Goal: Task Accomplishment & Management: Manage account settings

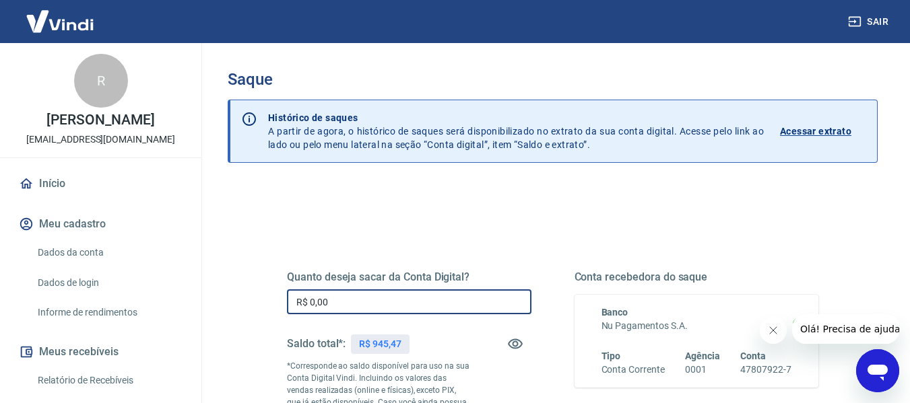
drag, startPoint x: 352, startPoint y: 302, endPoint x: 164, endPoint y: 310, distance: 188.1
click at [162, 310] on div "Sair R [PERSON_NAME] [EMAIL_ADDRESS][DOMAIN_NAME] Início Meu cadastro Dados da …" at bounding box center [455, 201] width 910 height 403
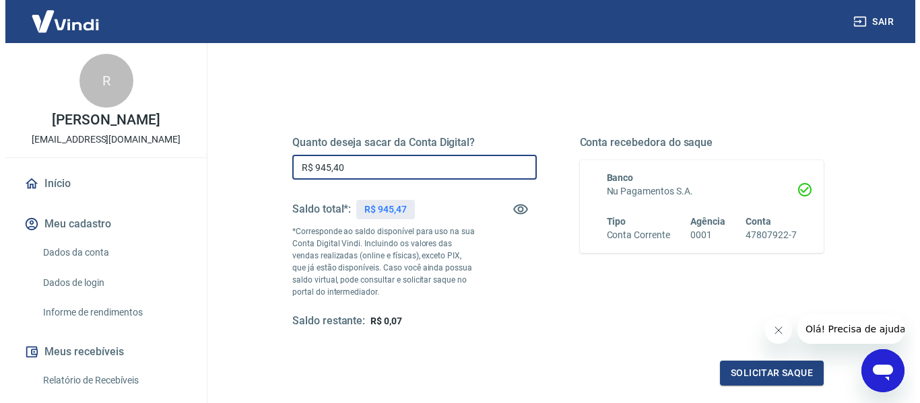
scroll to position [202, 0]
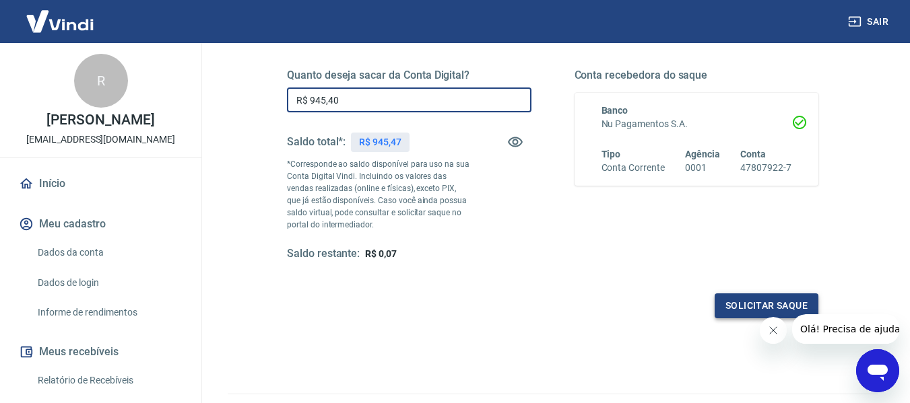
type input "R$ 945,40"
click at [746, 300] on button "Solicitar saque" at bounding box center [767, 306] width 104 height 25
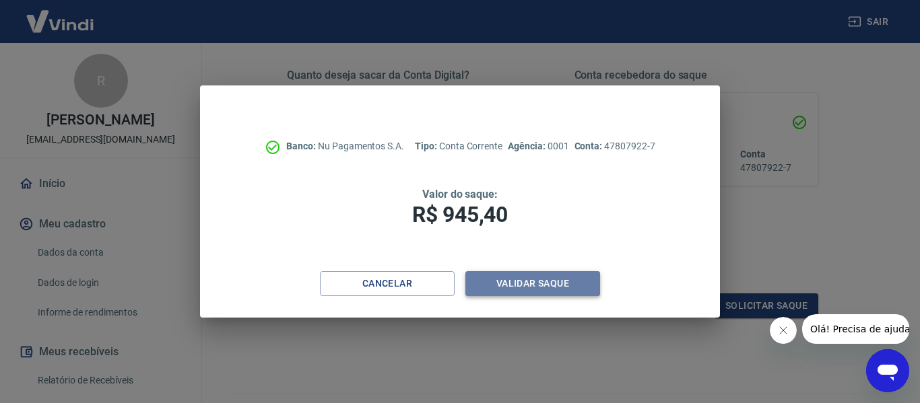
click at [544, 290] on button "Validar saque" at bounding box center [532, 283] width 135 height 25
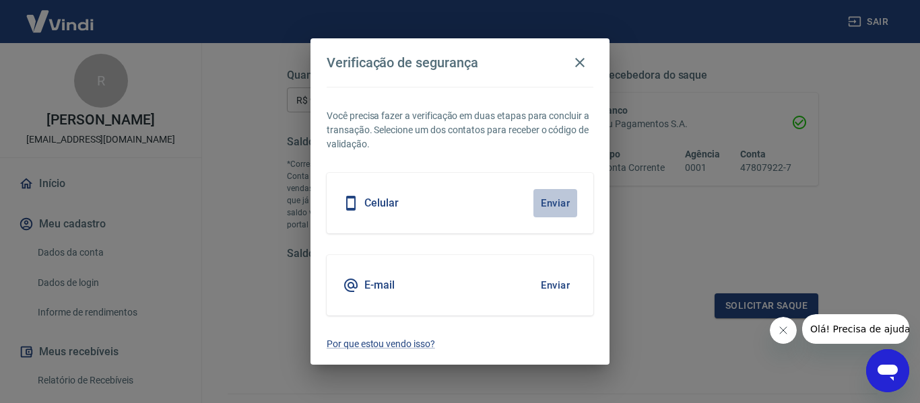
click at [548, 197] on button "Enviar" at bounding box center [555, 203] width 44 height 28
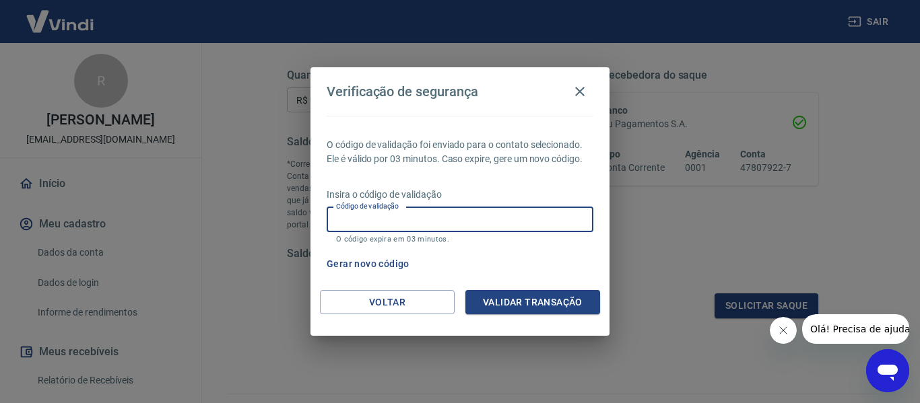
click at [541, 214] on input "Código de validação" at bounding box center [460, 219] width 267 height 25
type input "934699"
click at [574, 311] on button "Validar transação" at bounding box center [532, 302] width 135 height 25
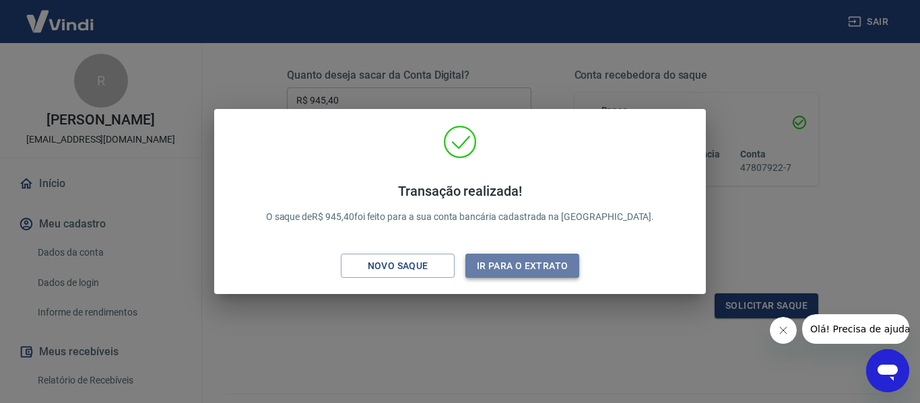
click at [519, 259] on button "Ir para o extrato" at bounding box center [522, 266] width 114 height 25
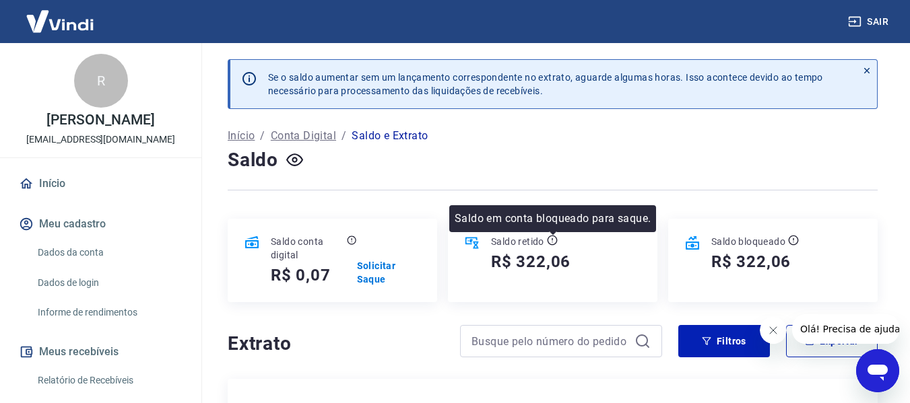
scroll to position [135, 0]
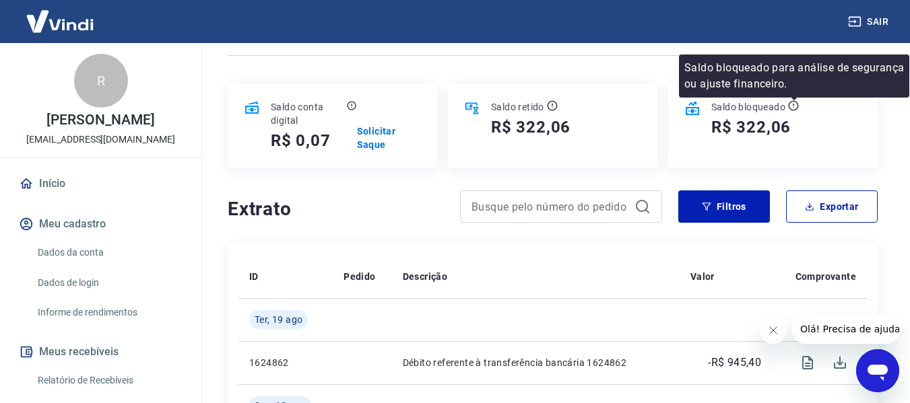
click at [796, 106] on icon at bounding box center [793, 105] width 11 height 11
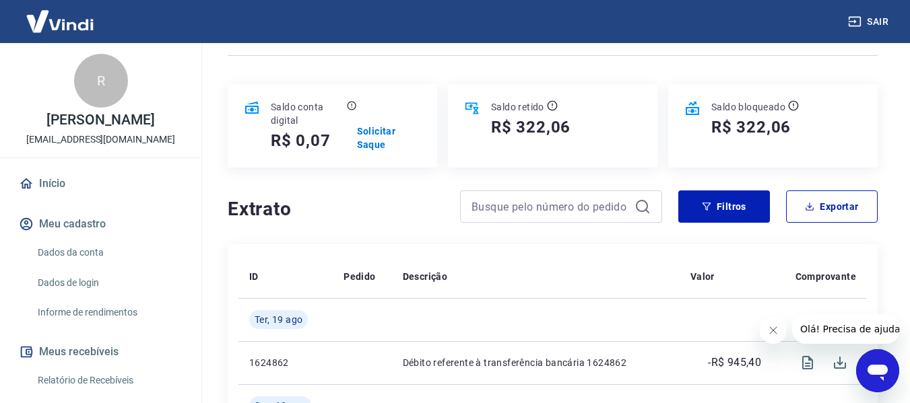
click at [757, 131] on h5 "R$ 322,06" at bounding box center [750, 128] width 79 height 22
click at [689, 102] on icon at bounding box center [692, 108] width 16 height 16
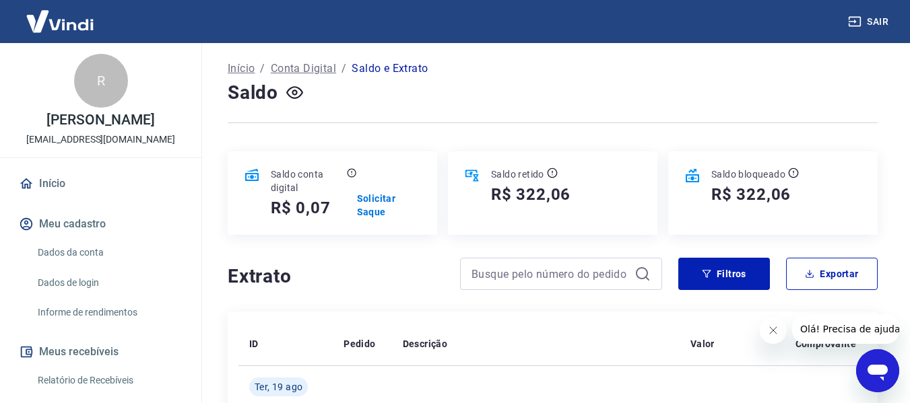
scroll to position [0, 0]
